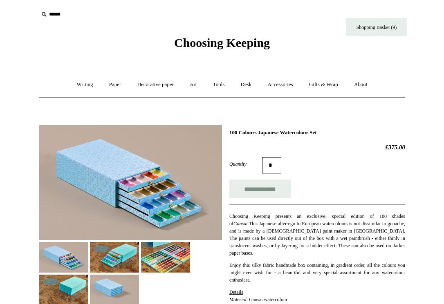
scroll to position [62, 0]
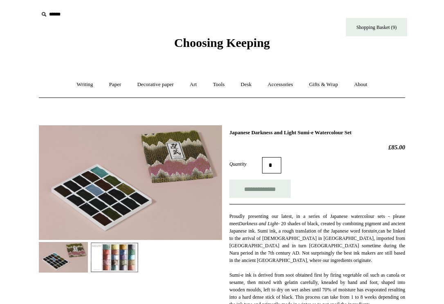
scroll to position [124, 0]
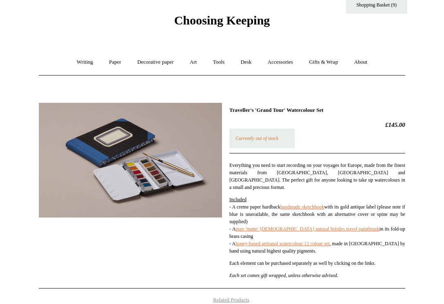
scroll to position [22, 0]
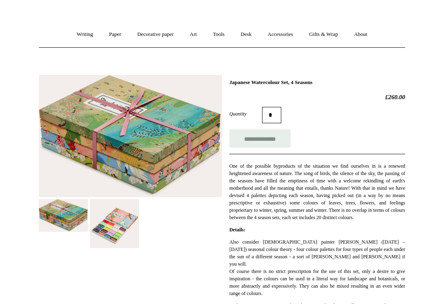
scroll to position [50, 0]
